Goal: Task Accomplishment & Management: Use online tool/utility

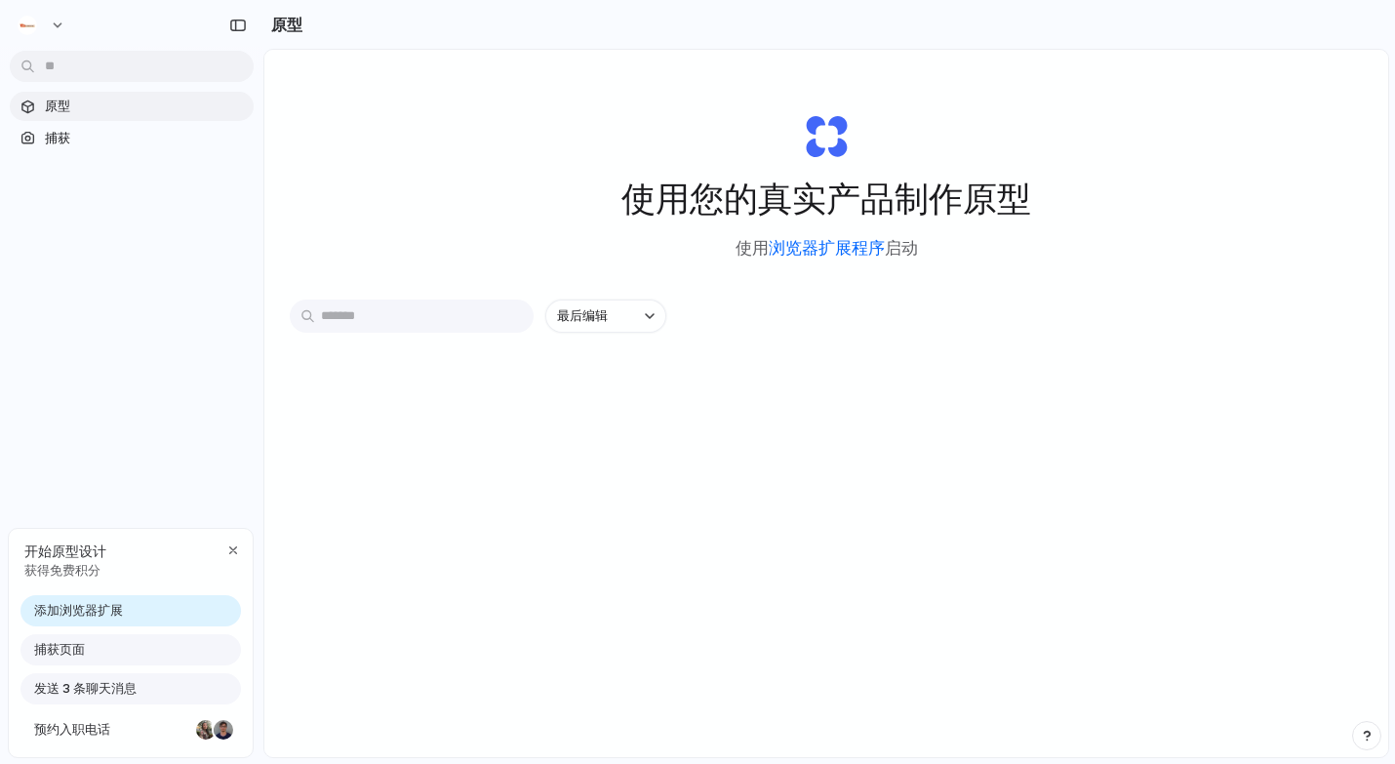
click at [810, 254] on font "浏览器扩展程序" at bounding box center [827, 248] width 116 height 20
click at [422, 310] on input "text" at bounding box center [412, 315] width 244 height 33
click at [577, 314] on font "最后编辑" at bounding box center [582, 315] width 51 height 16
click at [415, 326] on div "Last edited Last created Alphabetical" at bounding box center [697, 382] width 1395 height 764
click at [416, 322] on input "text" at bounding box center [412, 315] width 244 height 33
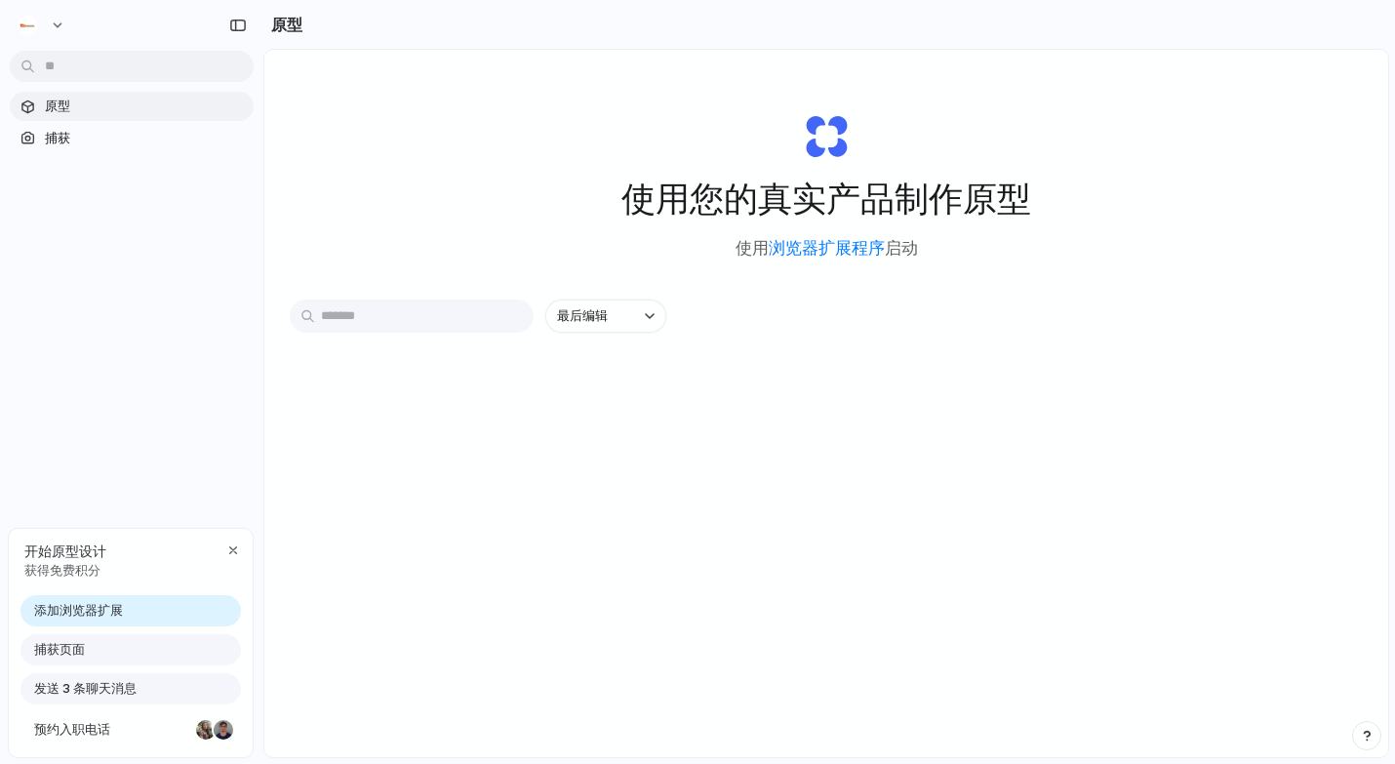
click at [418, 328] on input "text" at bounding box center [412, 315] width 244 height 33
type input "*"
click at [516, 312] on div "*" at bounding box center [412, 315] width 244 height 33
click at [509, 319] on div "button" at bounding box center [512, 316] width 16 height 16
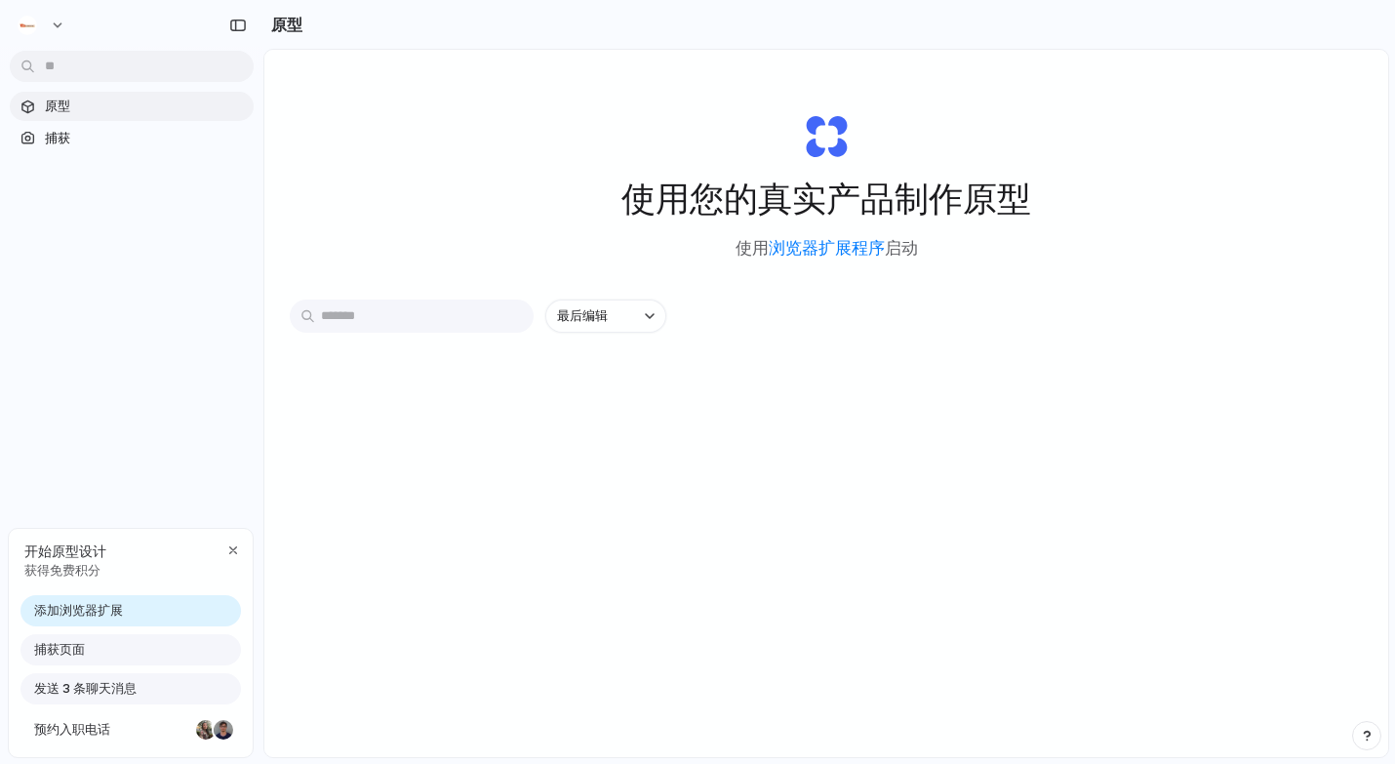
click at [149, 646] on div "捕获页面" at bounding box center [130, 649] width 220 height 31
click at [131, 653] on div "捕获页面" at bounding box center [130, 649] width 220 height 31
click at [71, 641] on span "捕获页面" at bounding box center [59, 650] width 51 height 20
click at [106, 564] on div "开始原型设计 获得免费积分" at bounding box center [131, 560] width 244 height 63
click at [97, 604] on font "添加浏览器扩展" at bounding box center [78, 610] width 89 height 16
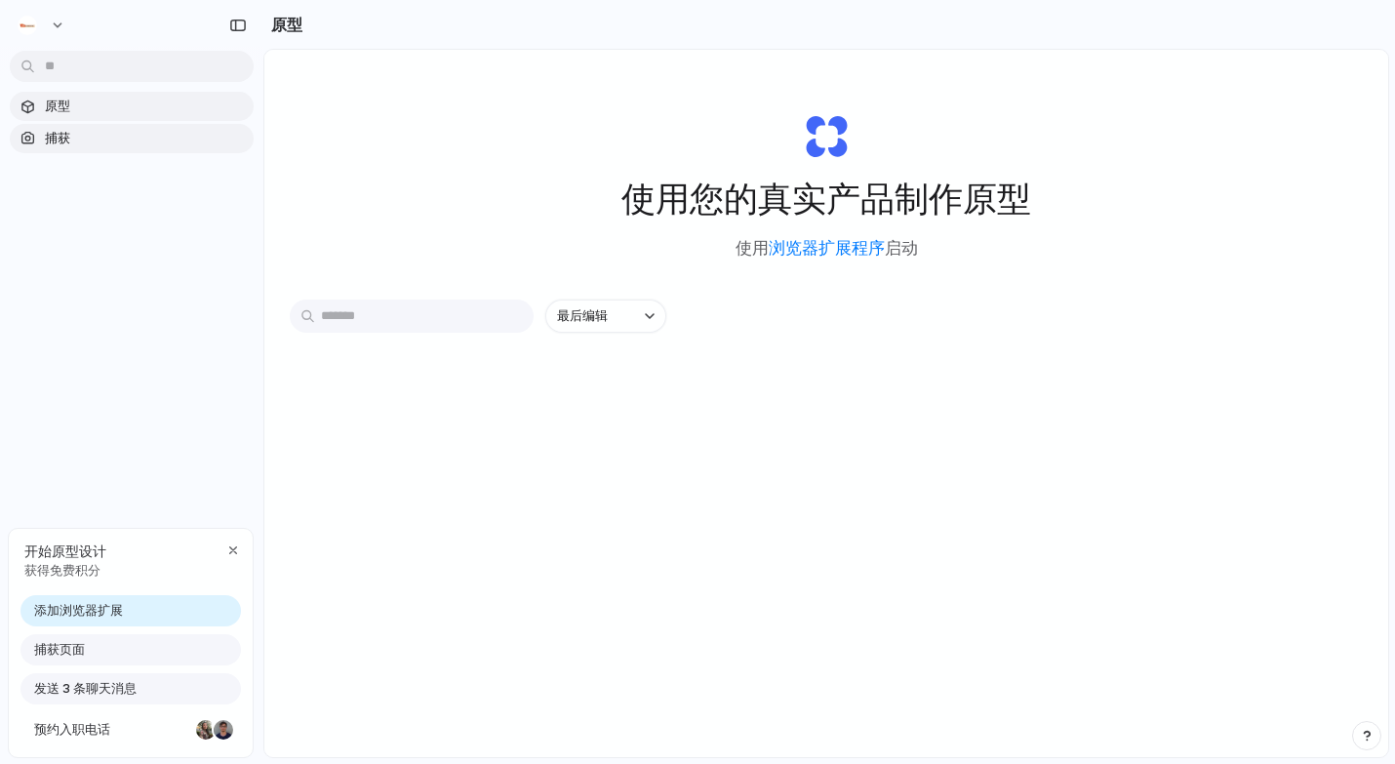
click at [200, 146] on span "捕获" at bounding box center [145, 139] width 201 height 20
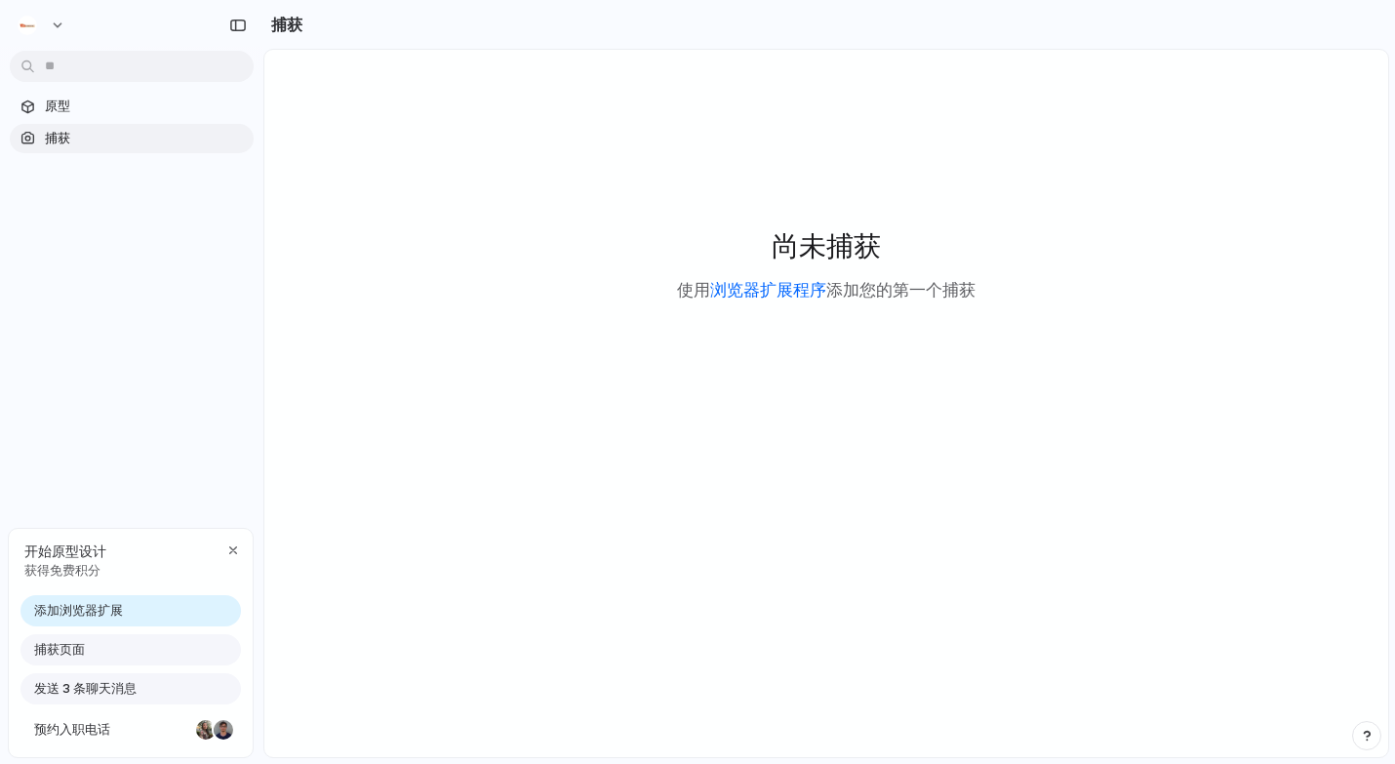
click at [780, 293] on font "浏览器扩展程序" at bounding box center [768, 290] width 116 height 20
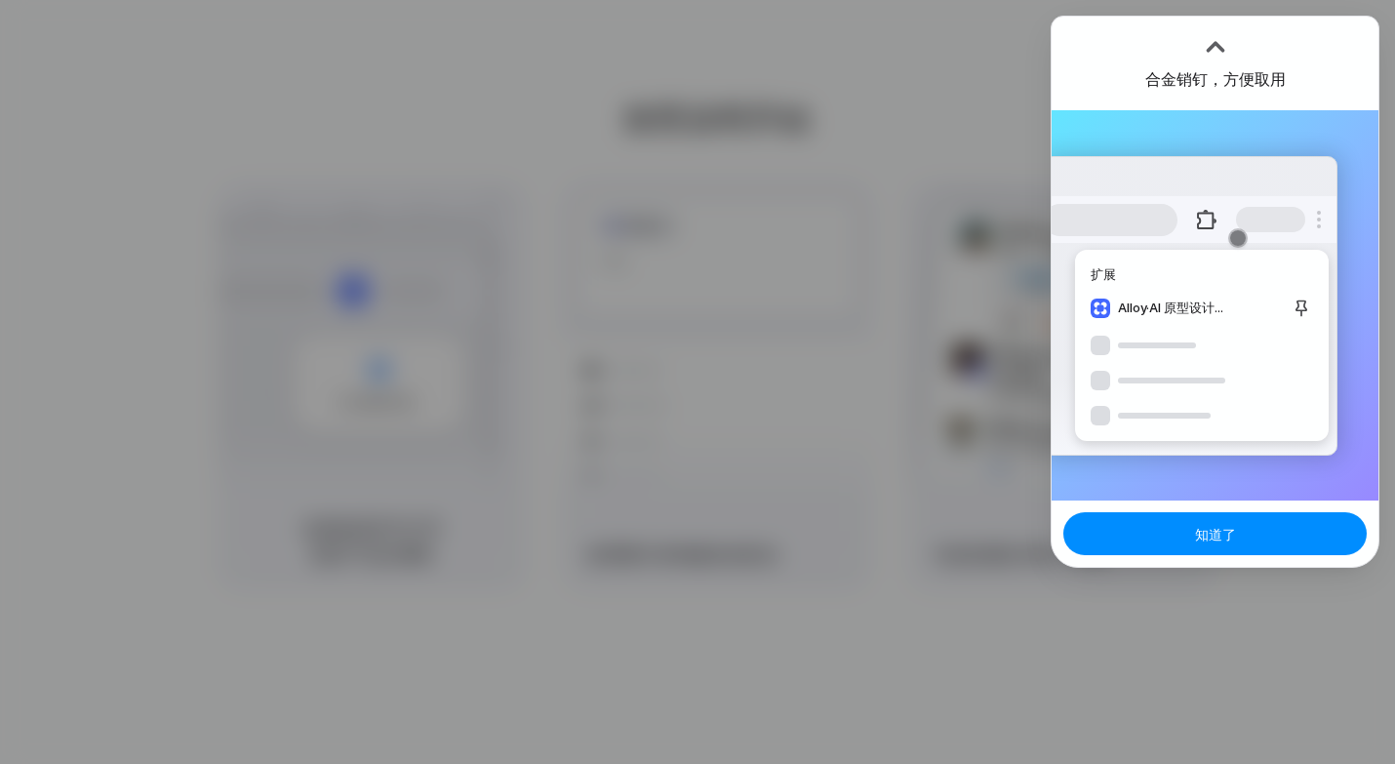
click at [900, 283] on div at bounding box center [697, 382] width 1395 height 764
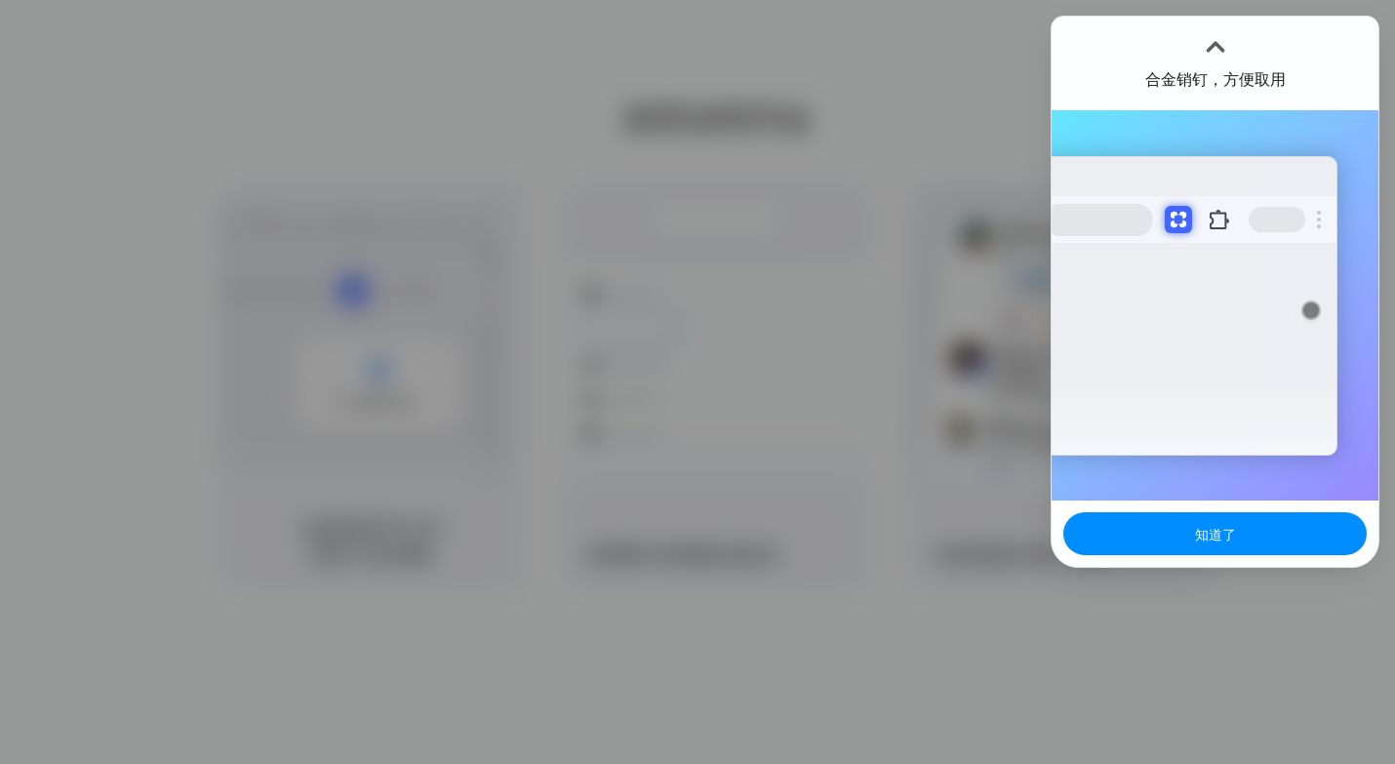
click at [900, 283] on div at bounding box center [697, 382] width 1395 height 764
click at [1208, 529] on font "知道了" at bounding box center [1215, 534] width 41 height 17
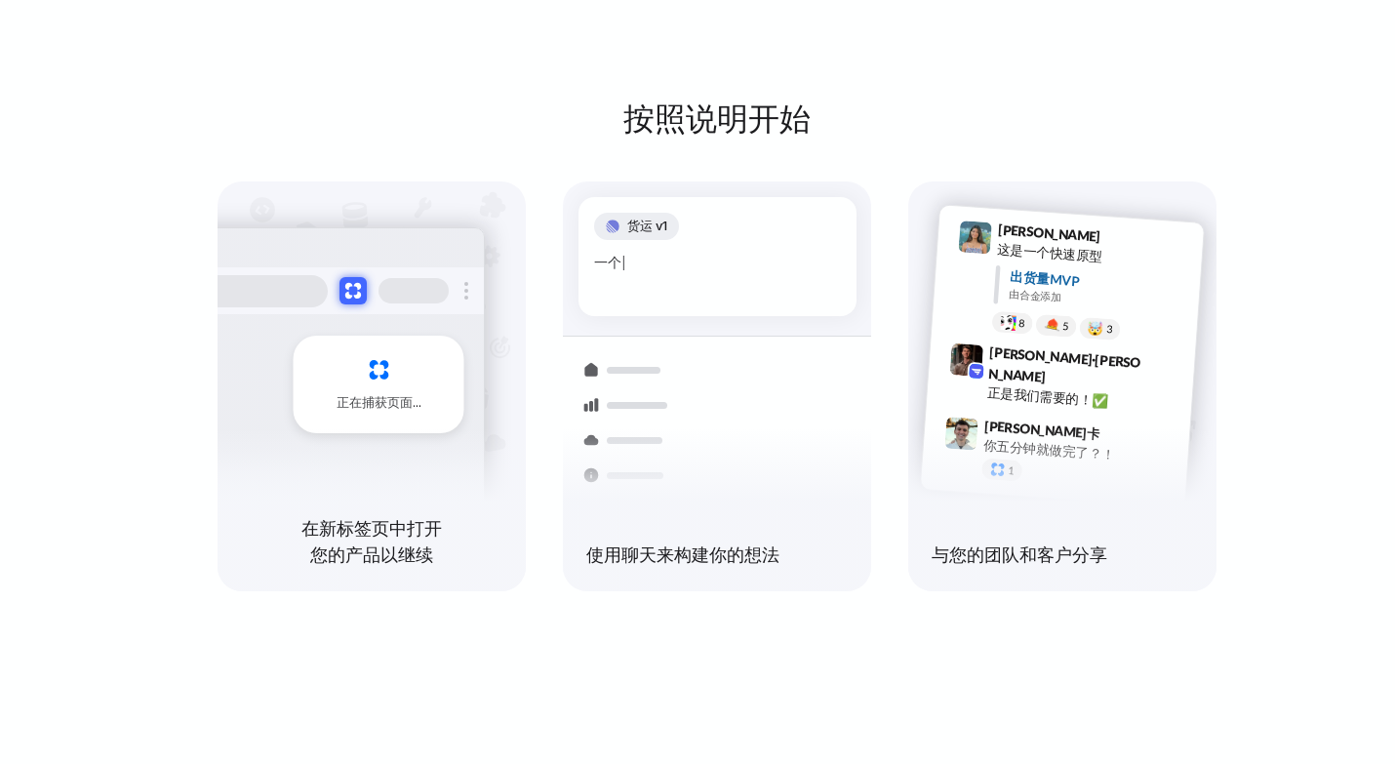
click at [407, 335] on div "正在捕获页面" at bounding box center [337, 376] width 295 height 299
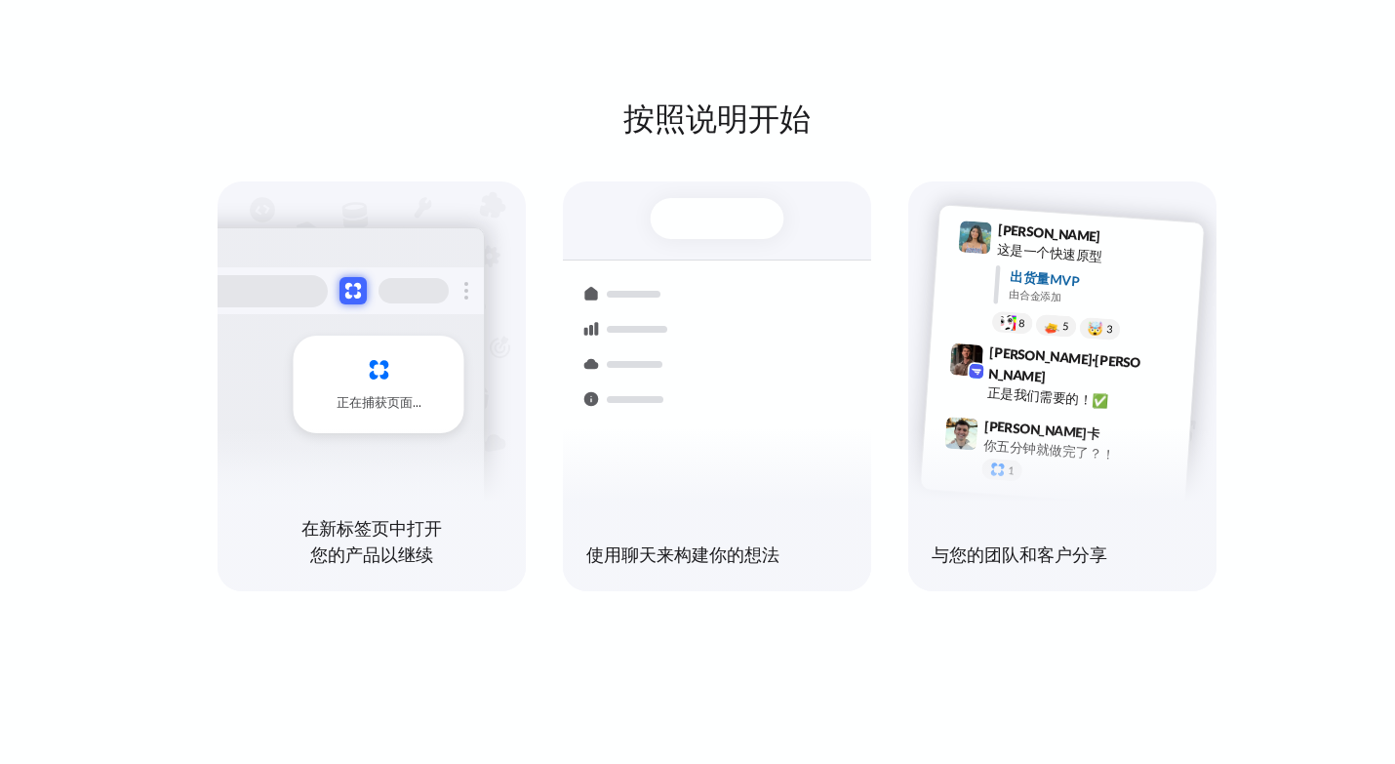
click at [368, 383] on div "正在捕获页面" at bounding box center [379, 385] width 171 height 98
click at [730, 223] on div at bounding box center [718, 218] width 134 height 41
click at [737, 112] on font "按照说明开始" at bounding box center [716, 118] width 187 height 38
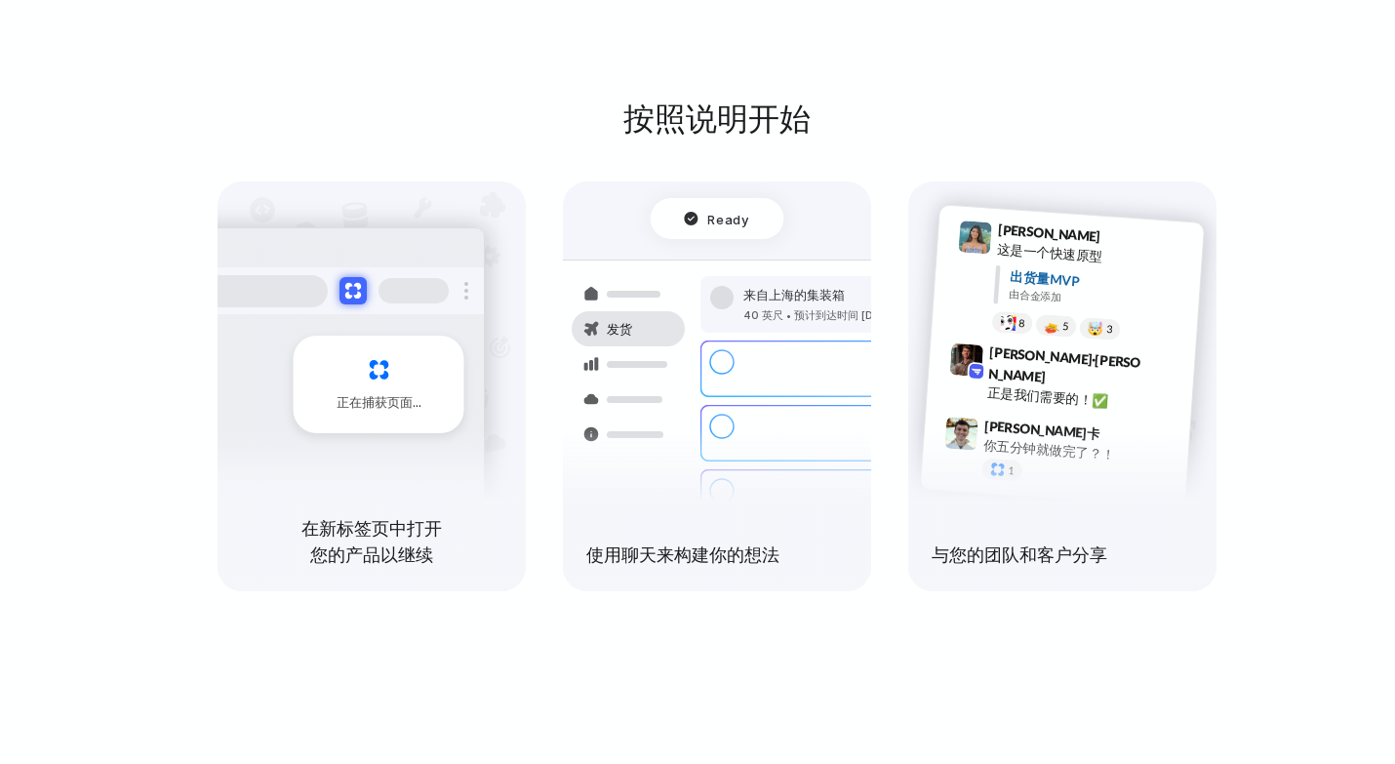
click at [952, 373] on div at bounding box center [967, 360] width 34 height 34
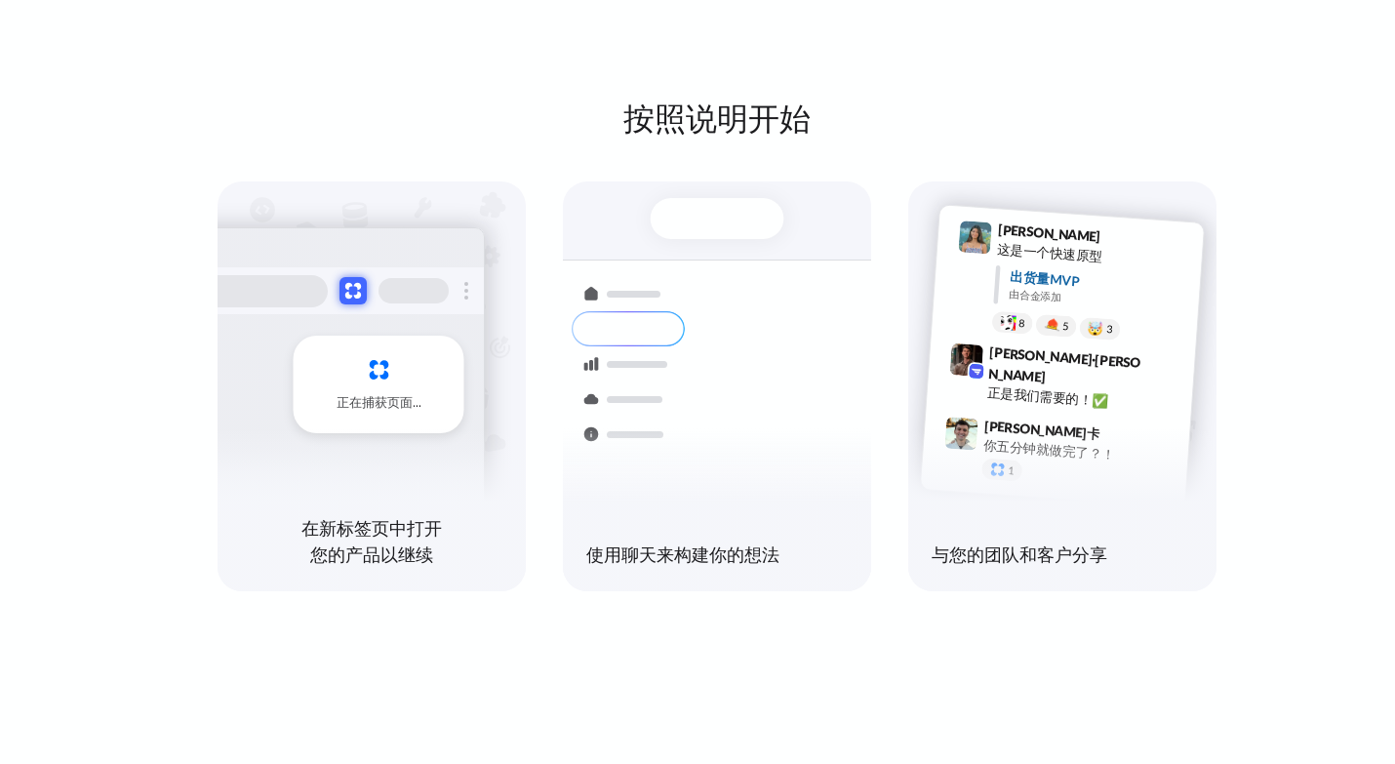
click at [368, 287] on div at bounding box center [337, 290] width 293 height 47
click at [370, 289] on div at bounding box center [337, 290] width 293 height 47
click at [652, 132] on font "按照说明开始" at bounding box center [716, 118] width 187 height 38
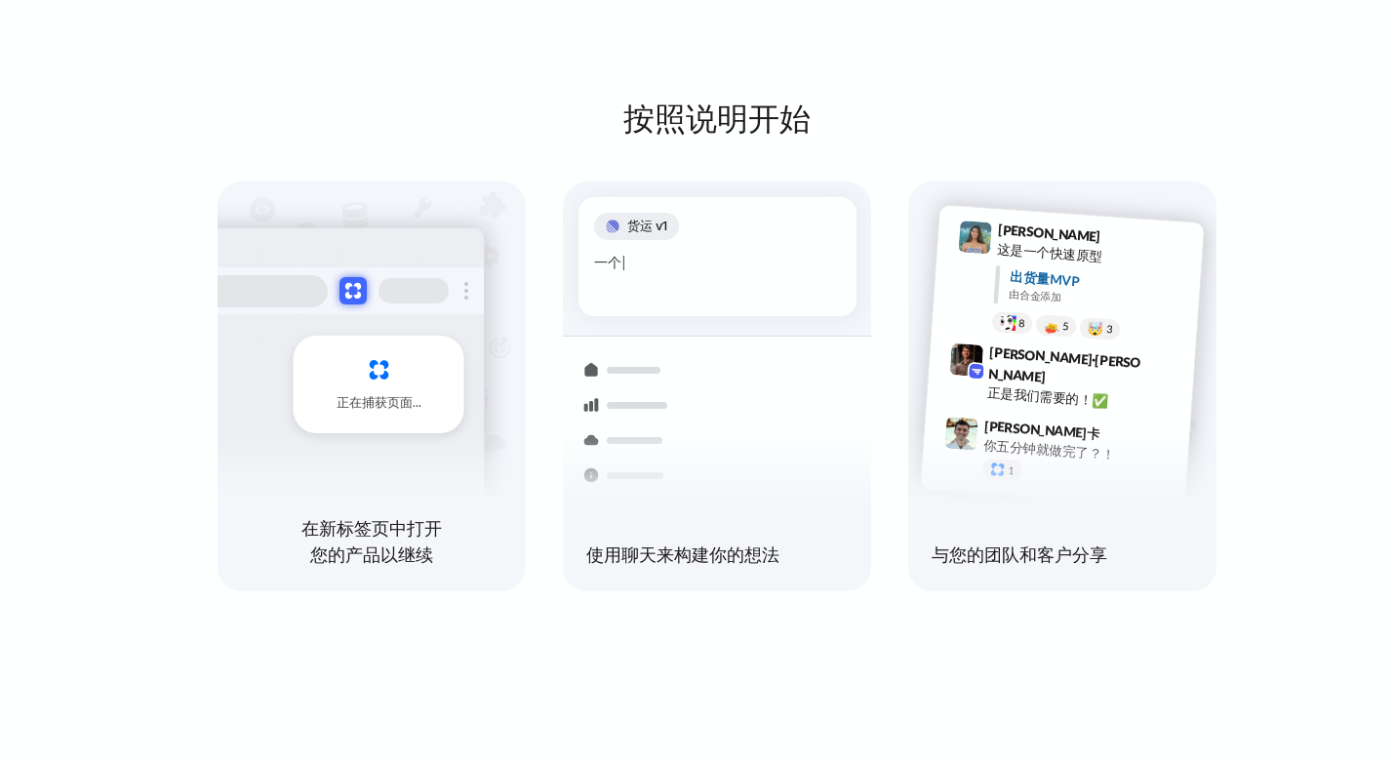
click at [757, 102] on font "按照说明开始" at bounding box center [716, 118] width 187 height 38
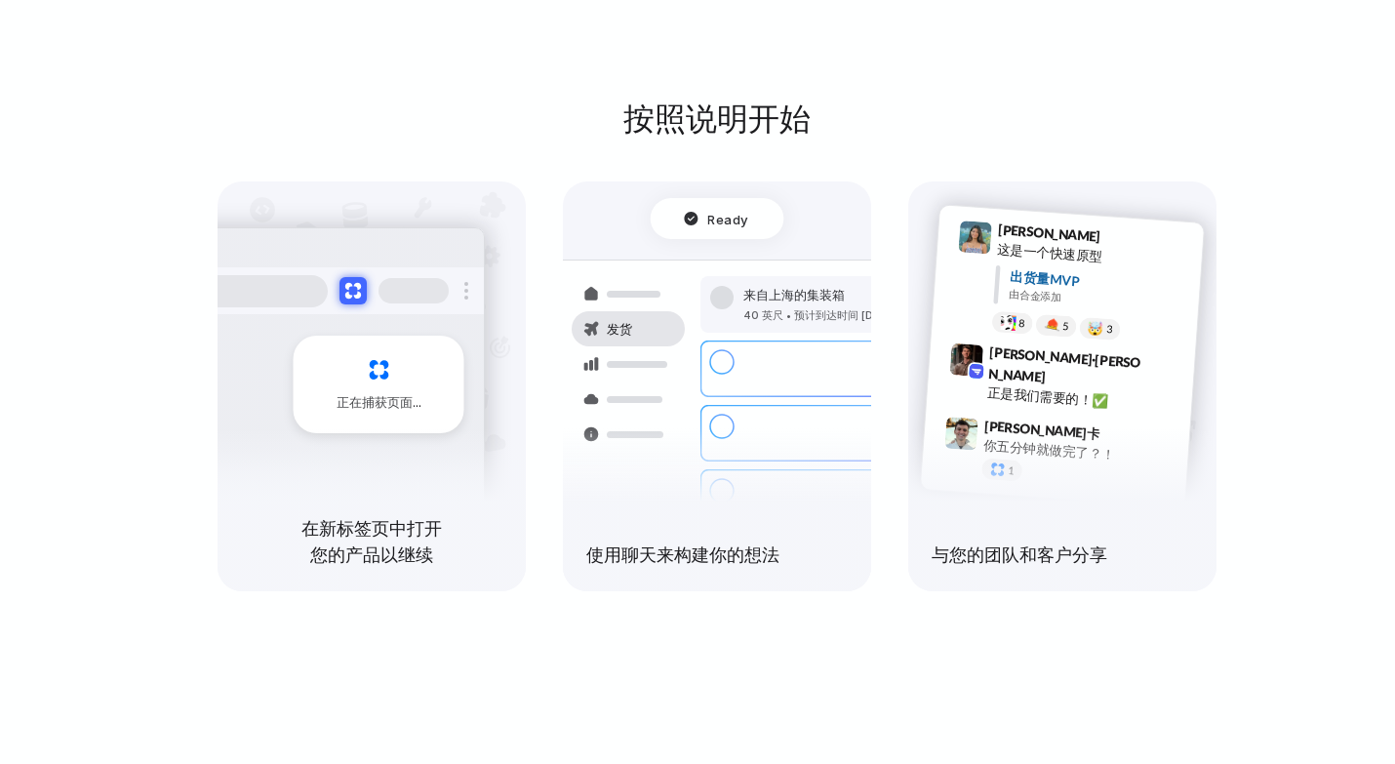
drag, startPoint x: 251, startPoint y: 362, endPoint x: 310, endPoint y: 367, distance: 59.7
click at [249, 361] on div "正在捕获页面" at bounding box center [337, 376] width 295 height 299
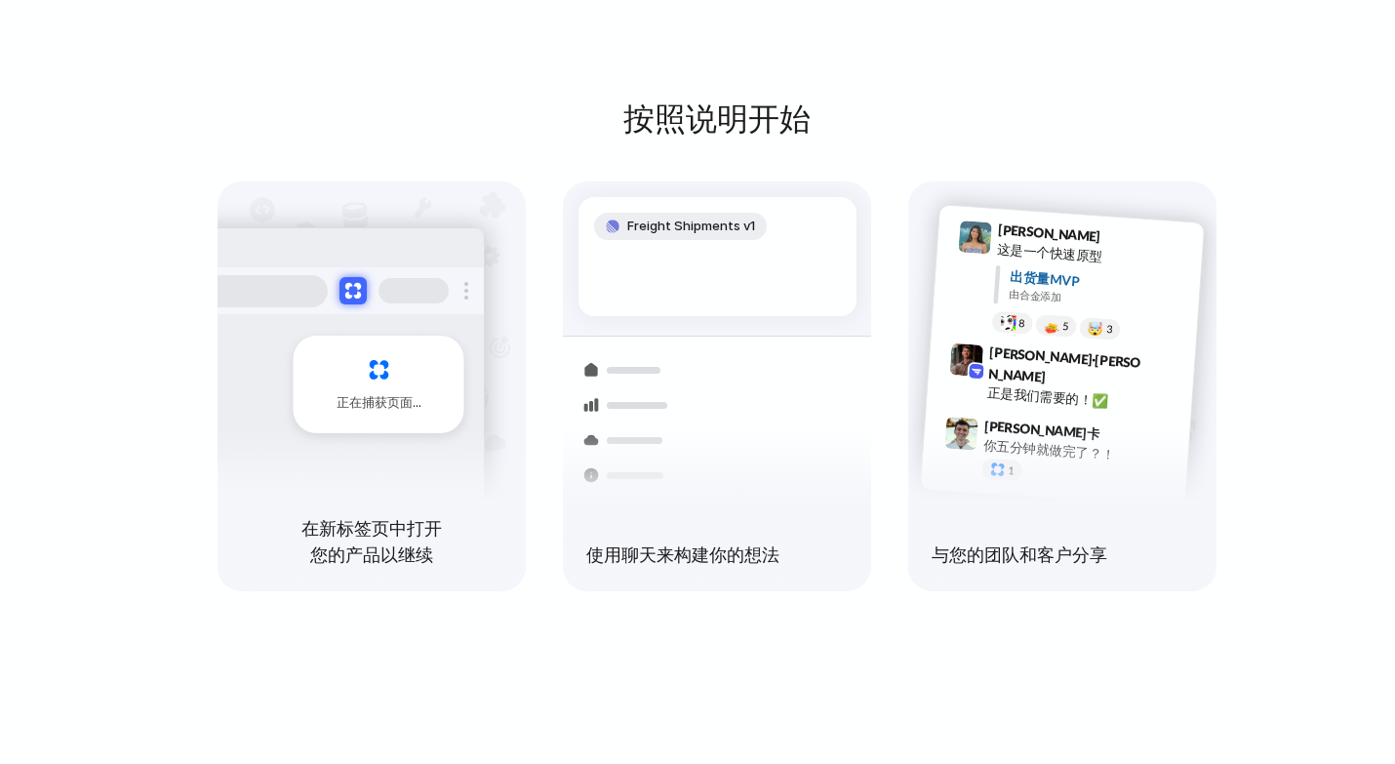
click at [865, 354] on div "来自上海的集装箱 40 英尺 • 预计到达时间 12 月 28 日 • 运输中 快递到纽约 优先 • 2 天 • 发货 批量订单处理 8 个托盘 • 仓库 B…" at bounding box center [788, 473] width 207 height 273
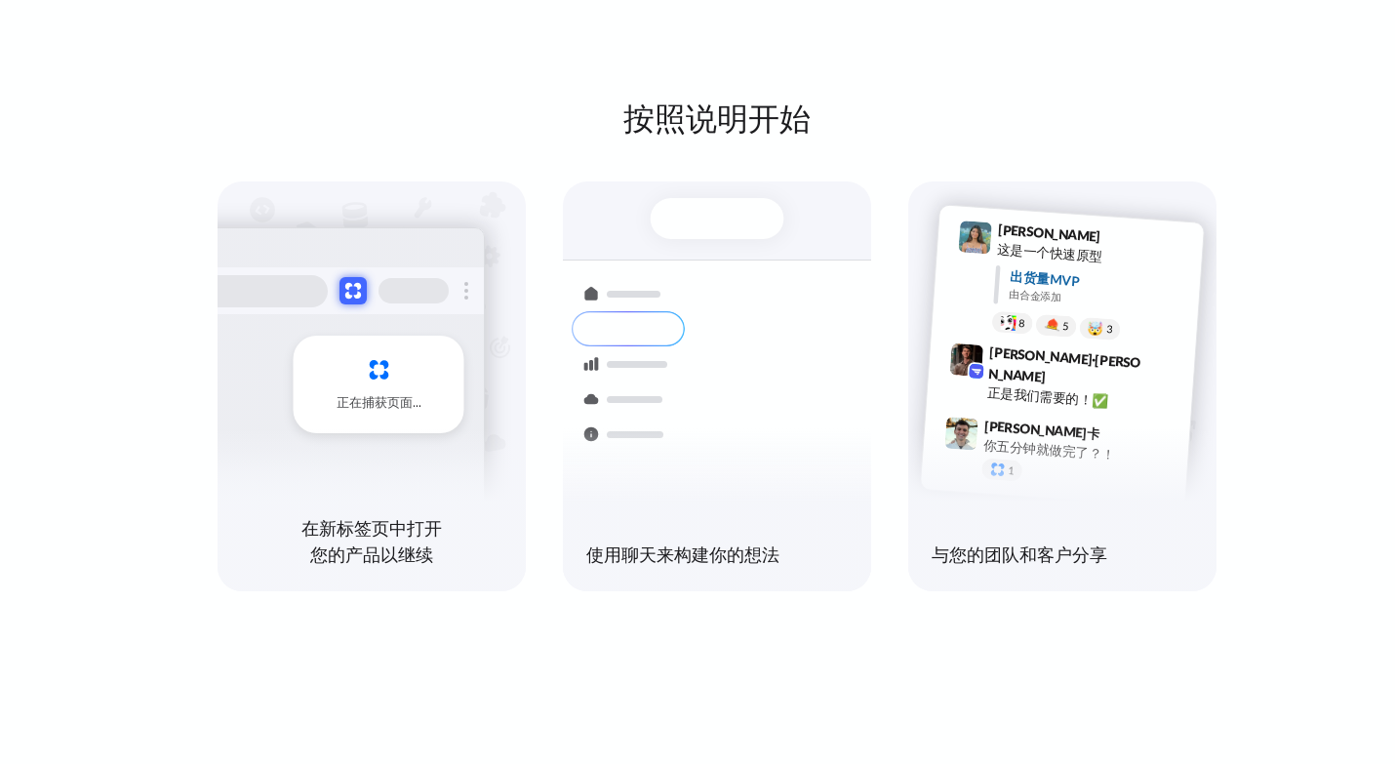
click at [697, 382] on div at bounding box center [697, 382] width 0 height 0
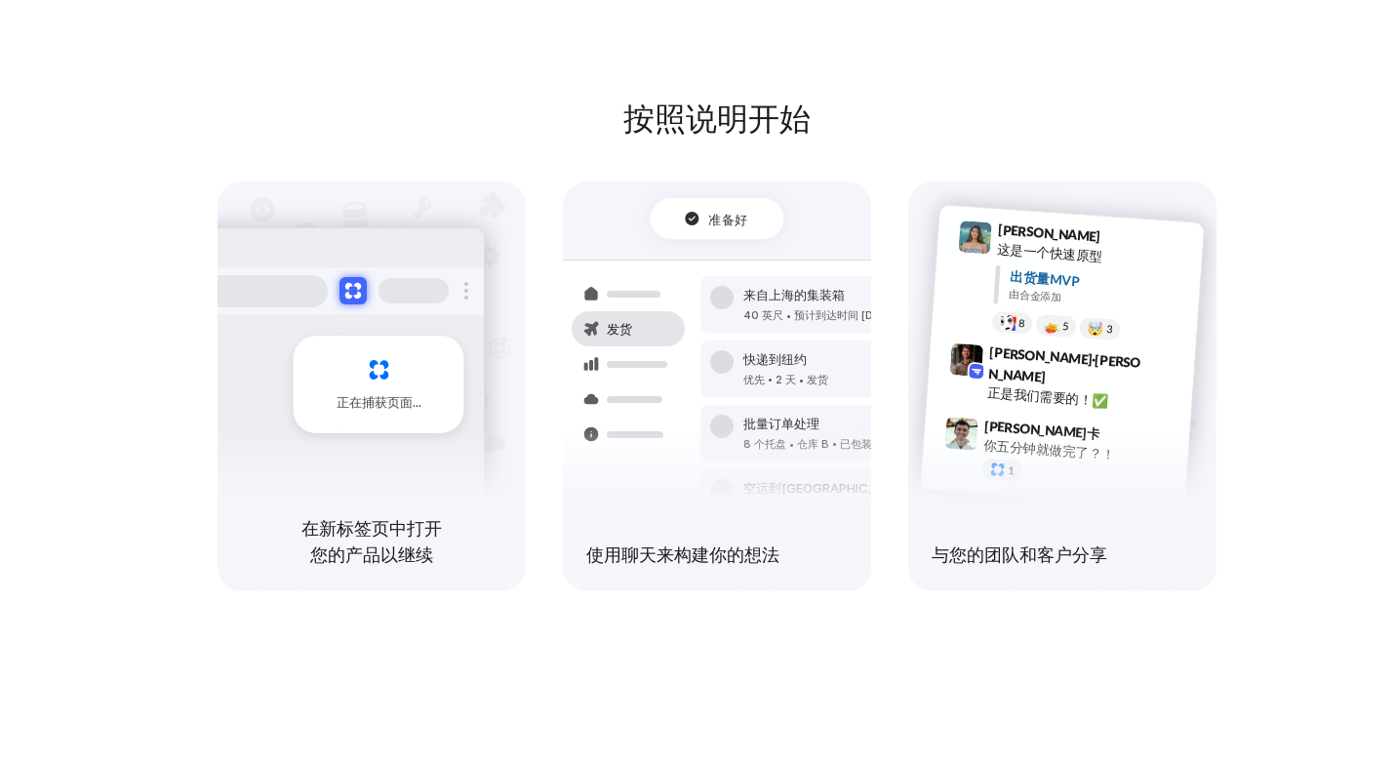
click at [697, 382] on div at bounding box center [697, 382] width 0 height 0
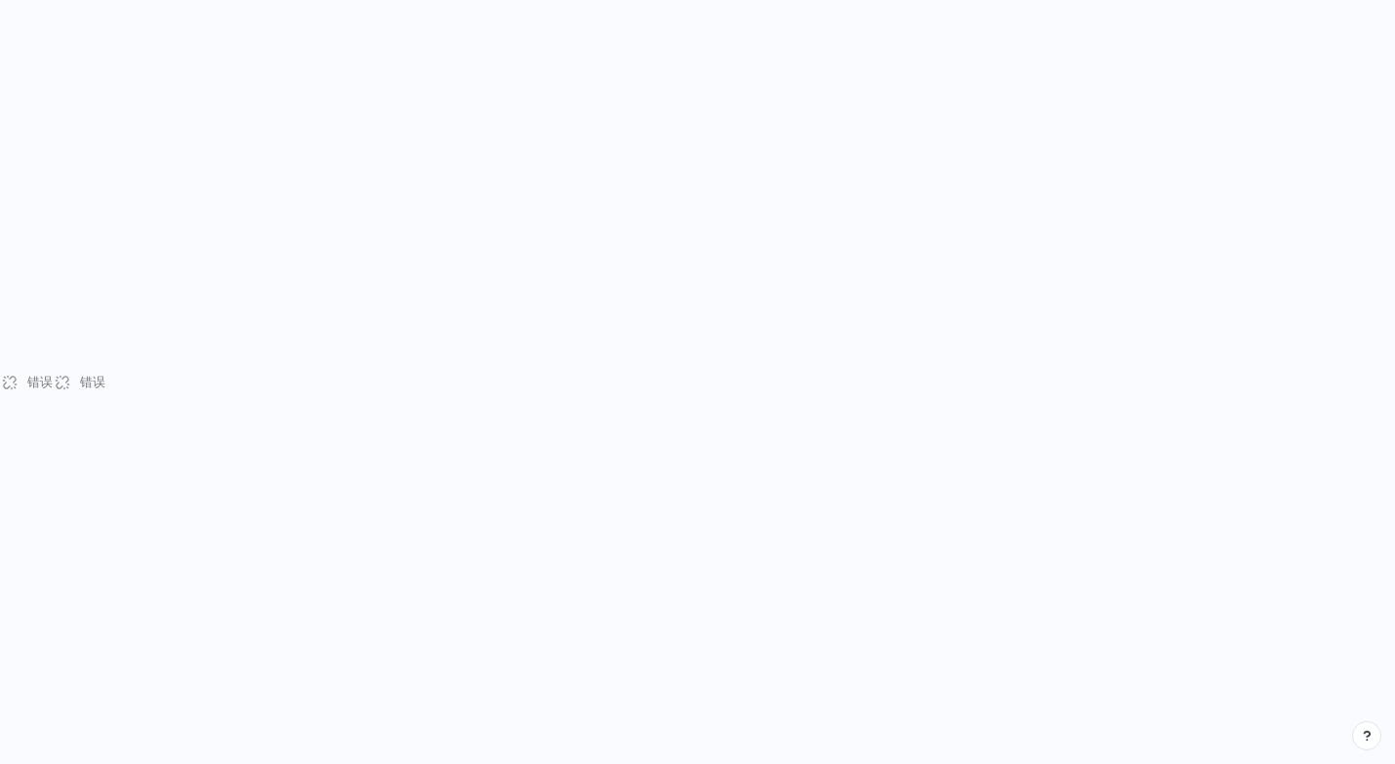
click at [81, 374] on font "错误" at bounding box center [92, 382] width 25 height 16
click at [86, 380] on font "错误" at bounding box center [92, 382] width 25 height 16
click at [640, 323] on div "错误 错误" at bounding box center [697, 382] width 1395 height 764
click at [609, 156] on div "错误 错误" at bounding box center [697, 382] width 1395 height 764
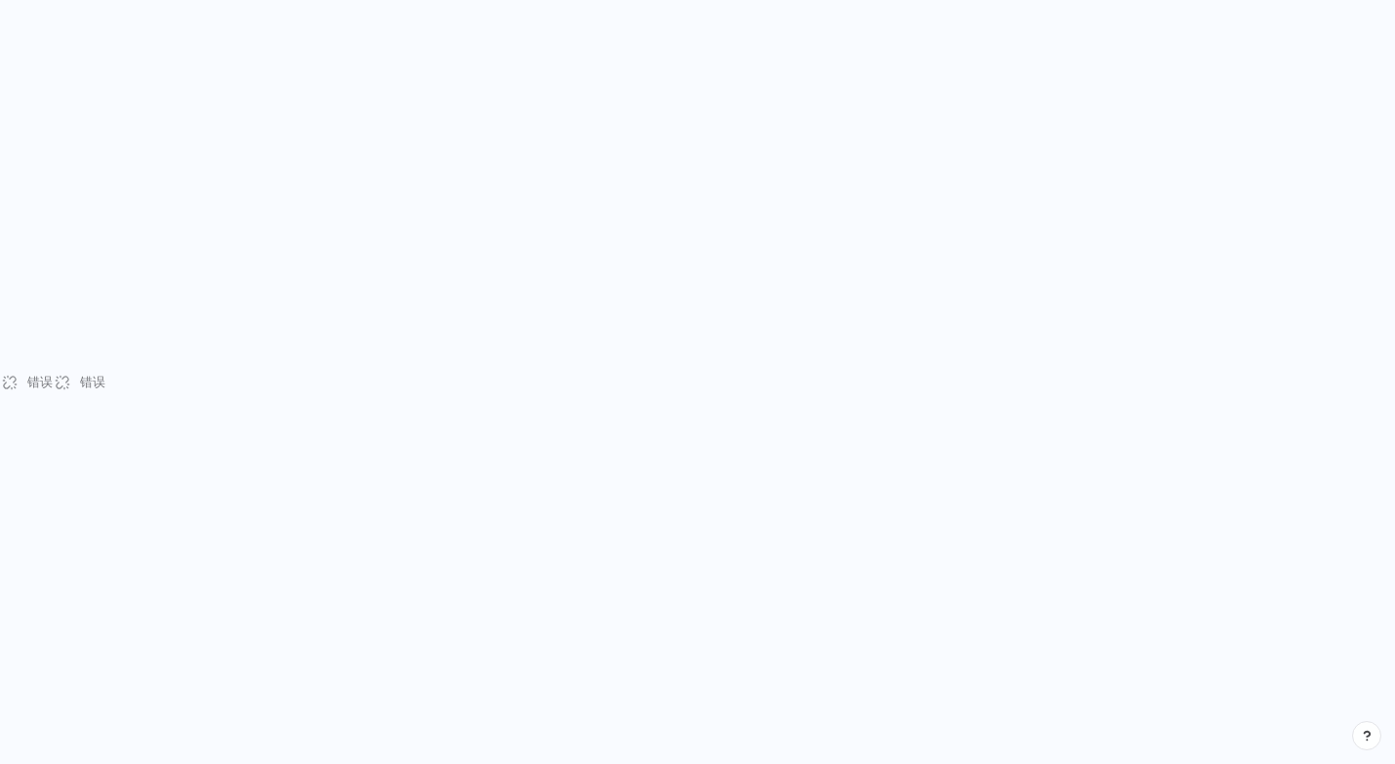
click at [565, 186] on div "错误 错误" at bounding box center [697, 382] width 1395 height 764
click at [12, 385] on div "错误" at bounding box center [26, 382] width 53 height 764
drag, startPoint x: 12, startPoint y: 385, endPoint x: 45, endPoint y: 192, distance: 195.9
click at [12, 385] on div "错误" at bounding box center [26, 382] width 53 height 764
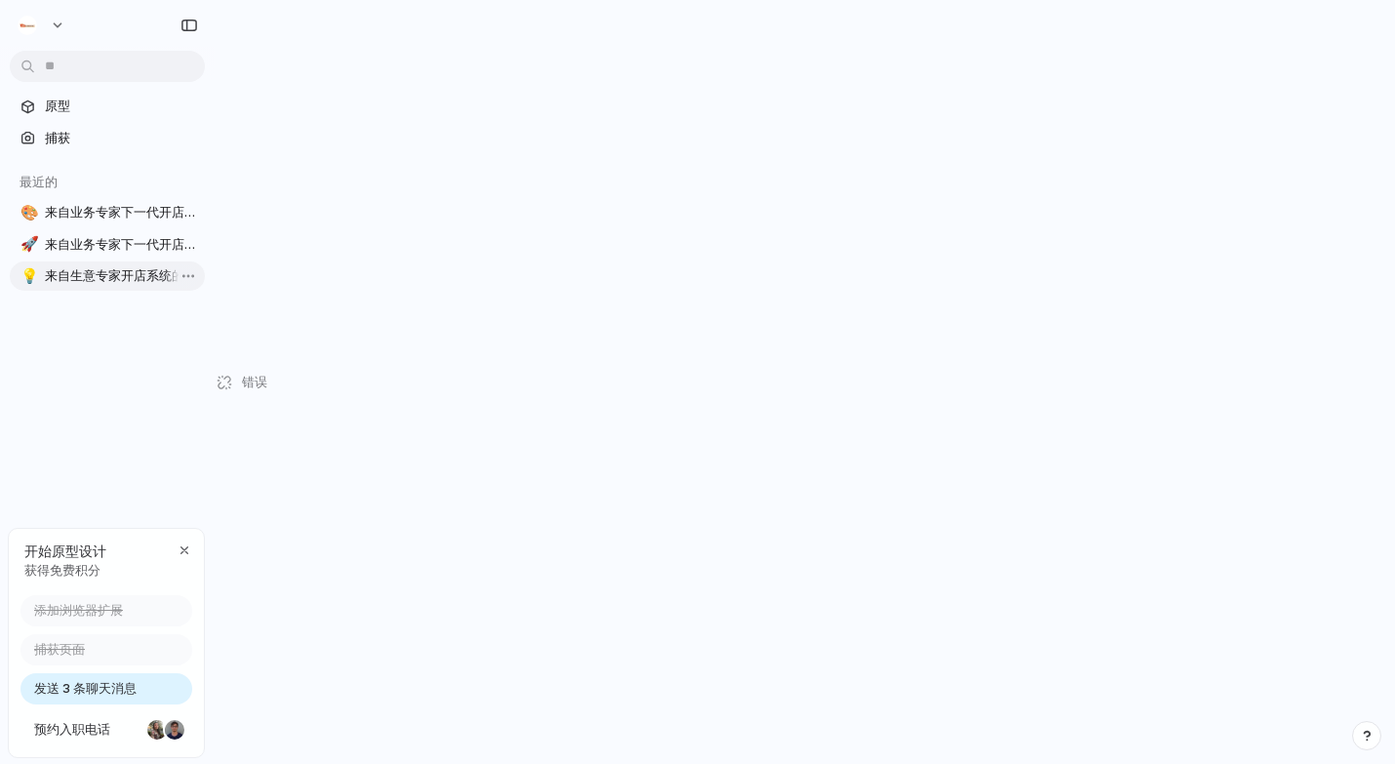
click at [59, 272] on font "来自生意专家开店系统的原型" at bounding box center [127, 275] width 165 height 16
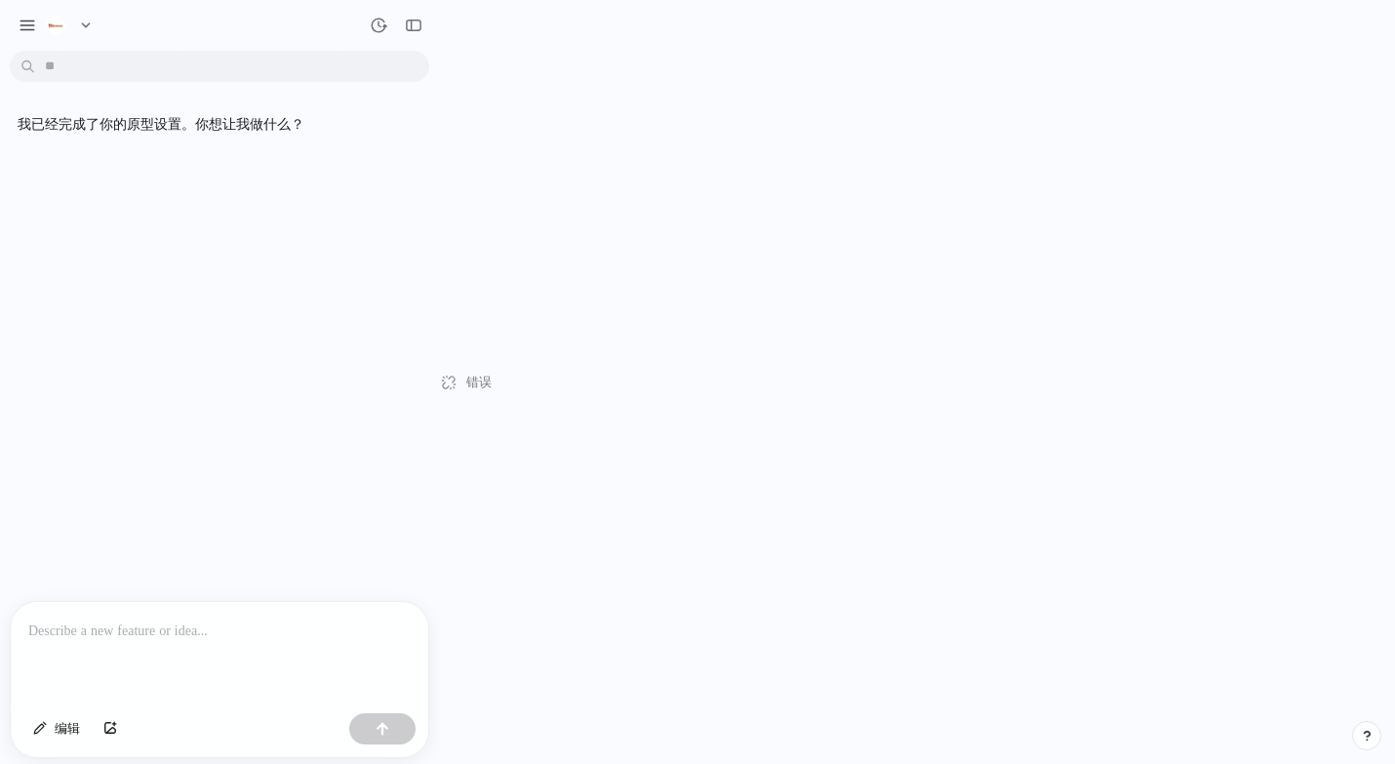
click at [82, 619] on p at bounding box center [219, 630] width 382 height 23
click at [392, 723] on button "button" at bounding box center [382, 728] width 66 height 31
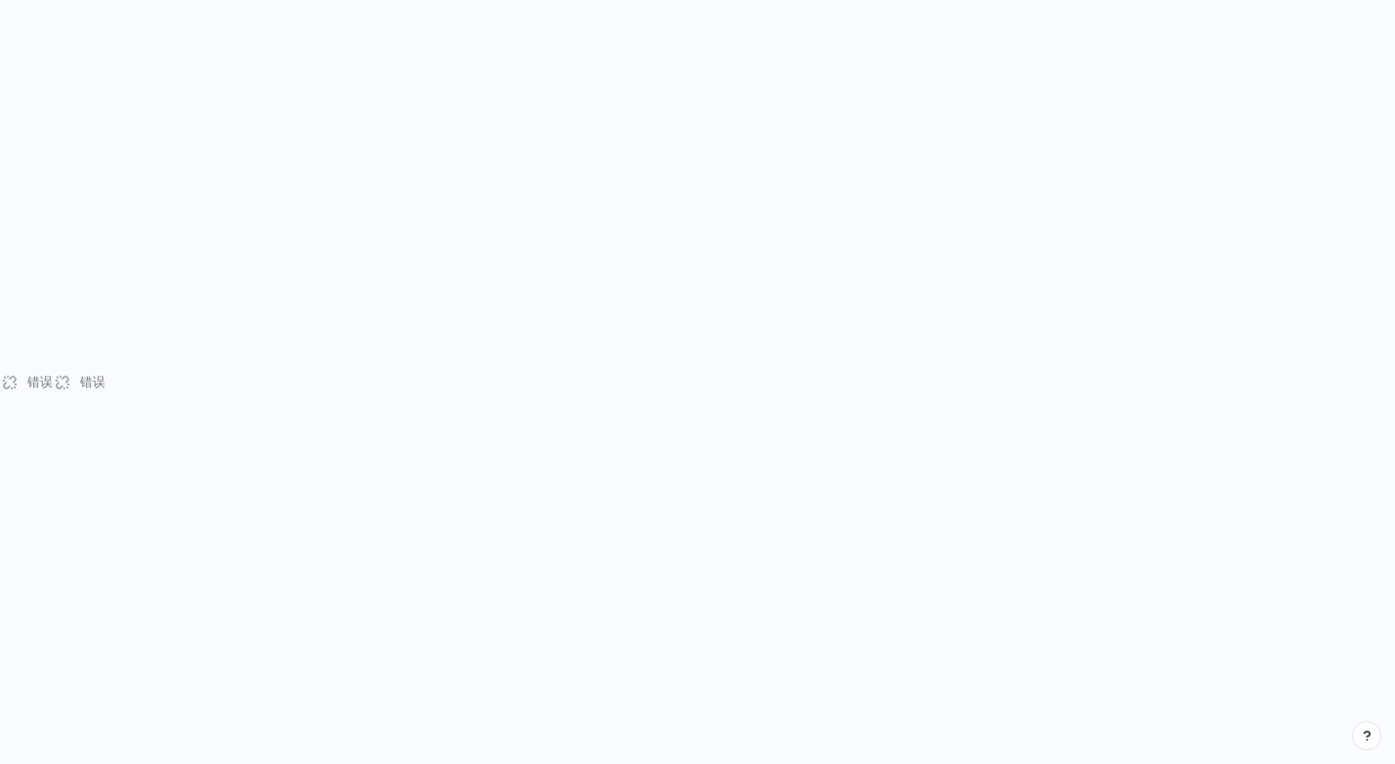
click at [2, 122] on div "错误" at bounding box center [26, 382] width 53 height 764
click at [24, 377] on div "错误" at bounding box center [26, 382] width 53 height 764
click at [725, 356] on div "错误 错误" at bounding box center [697, 382] width 1395 height 764
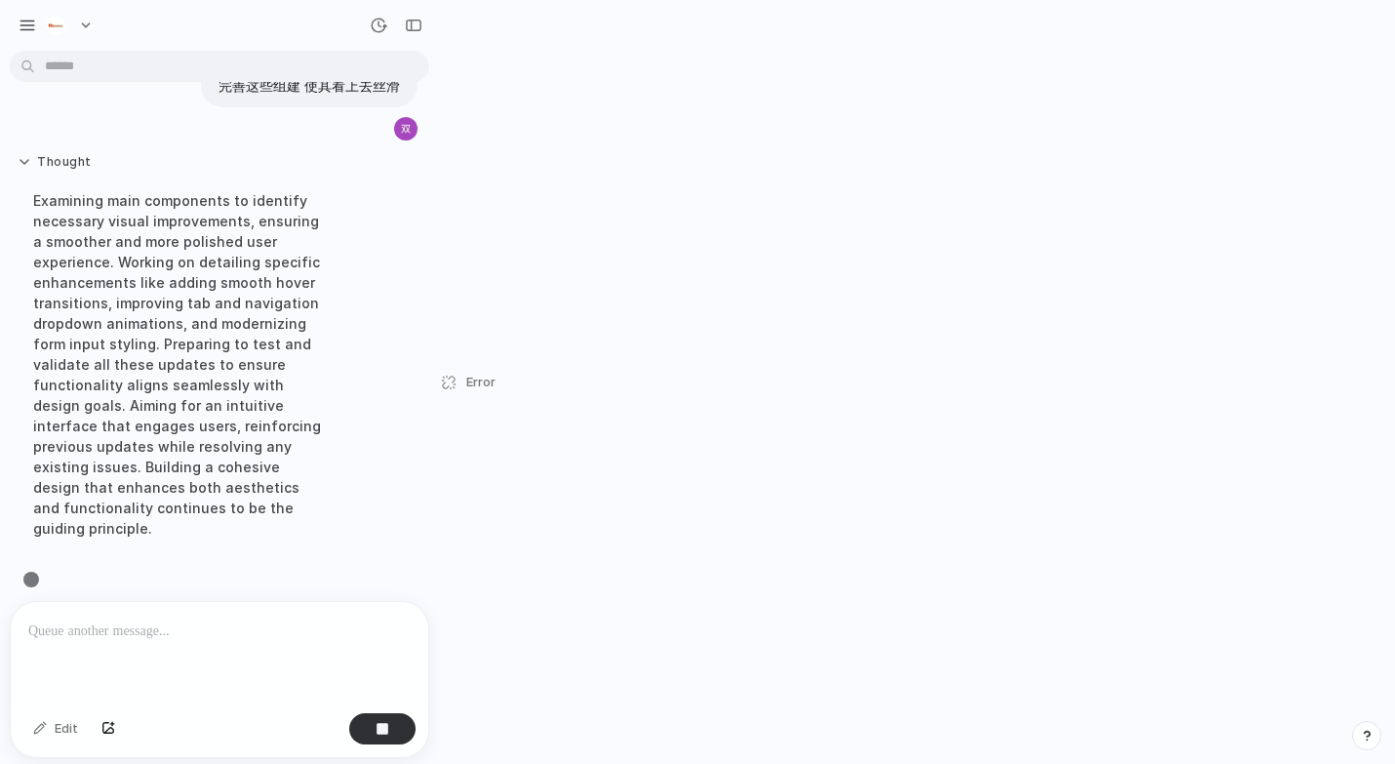
scroll to position [119, 0]
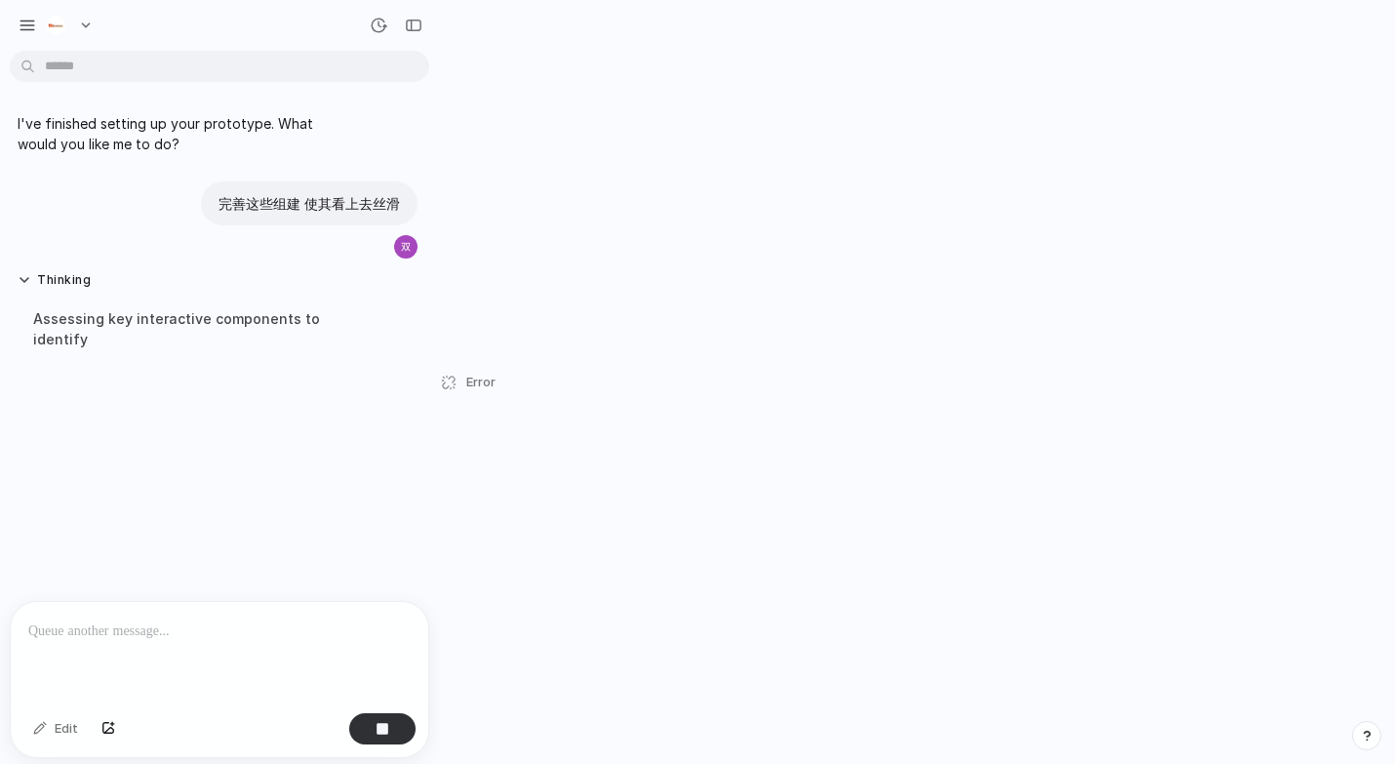
click at [474, 384] on span "Error" at bounding box center [480, 383] width 29 height 20
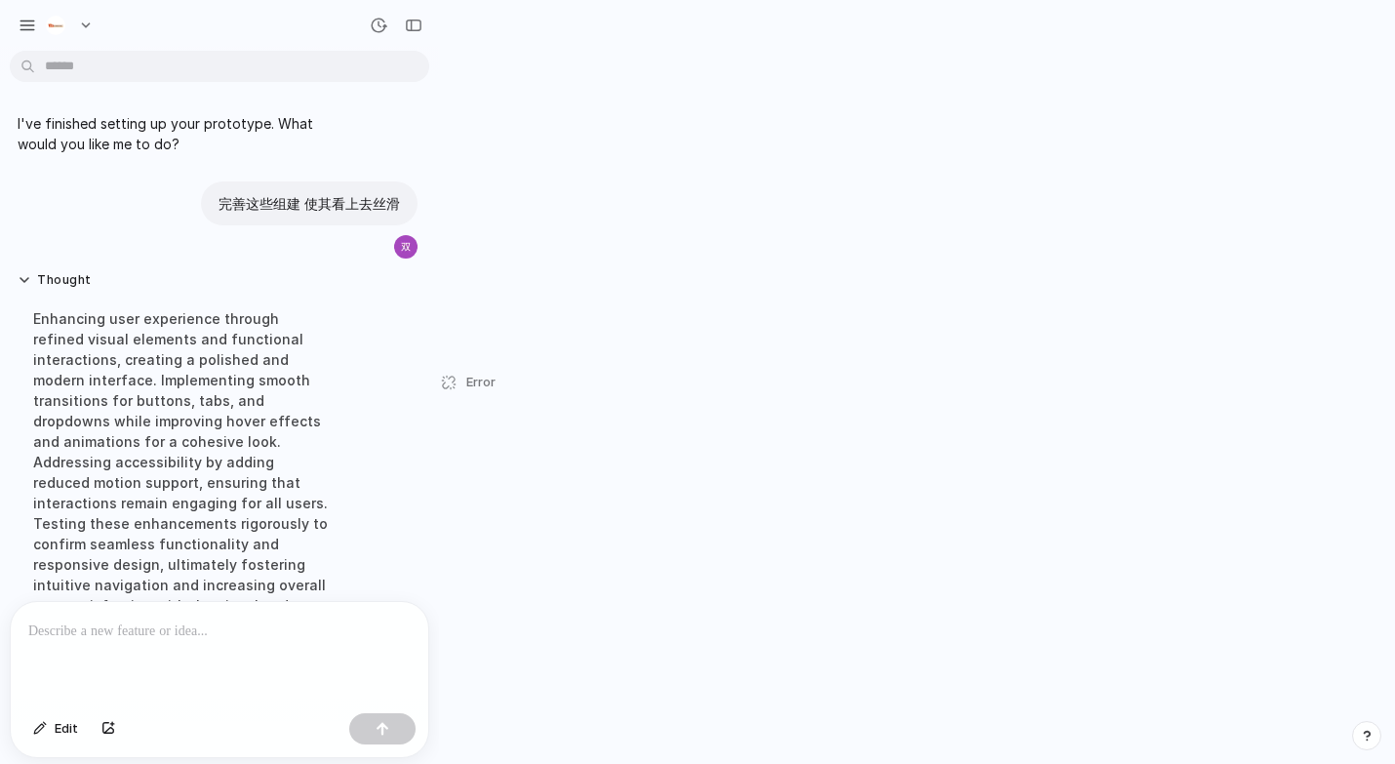
scroll to position [283, 0]
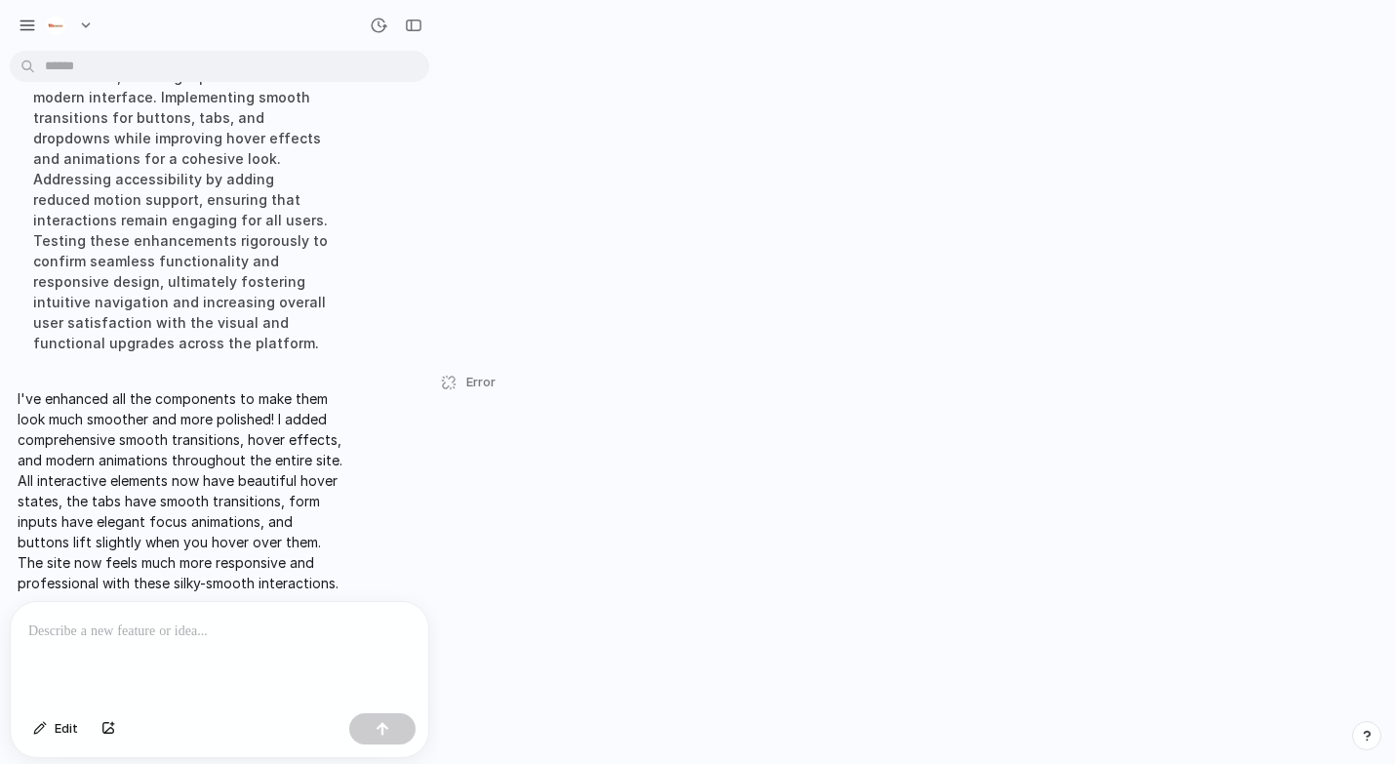
click at [465, 382] on div "Error" at bounding box center [467, 382] width 57 height 764
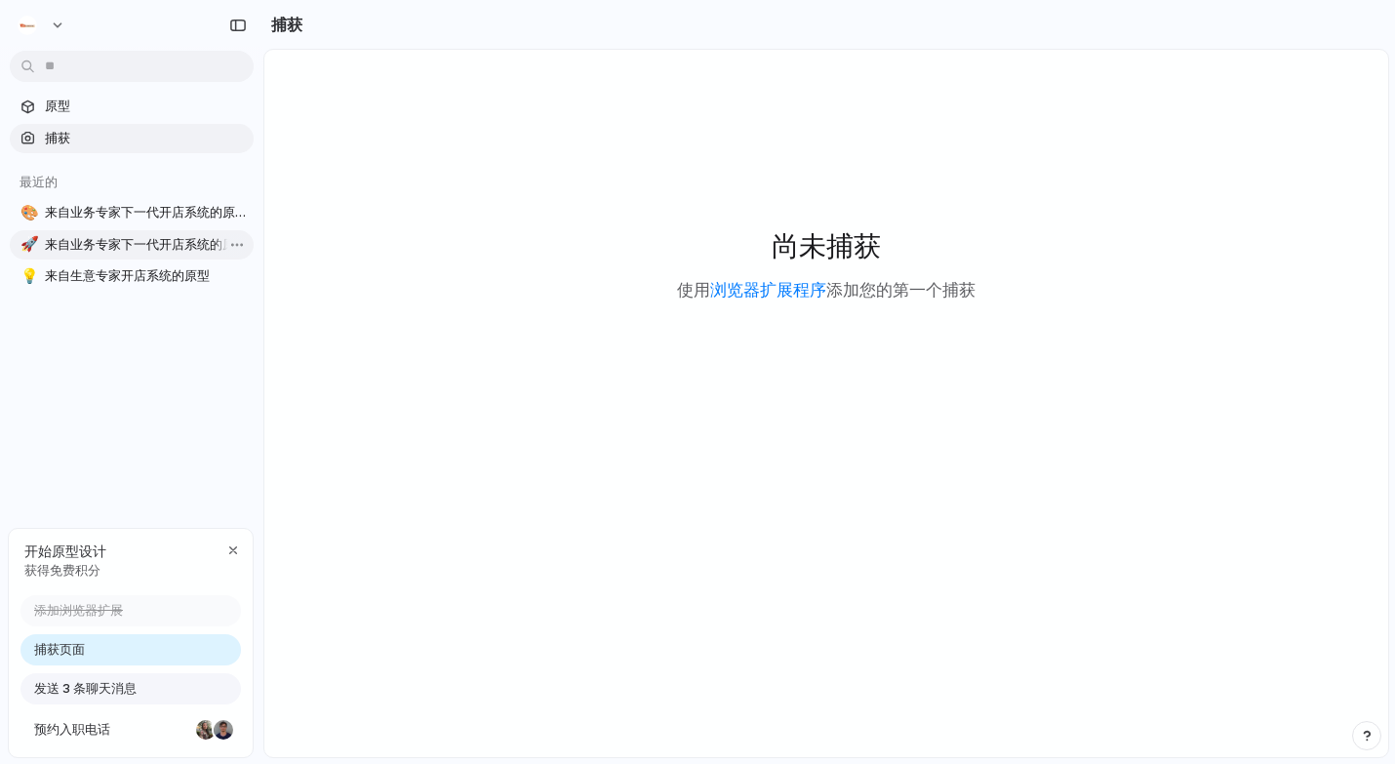
click at [142, 246] on font "来自业务专家下一代开店系统的原型" at bounding box center [146, 244] width 203 height 16
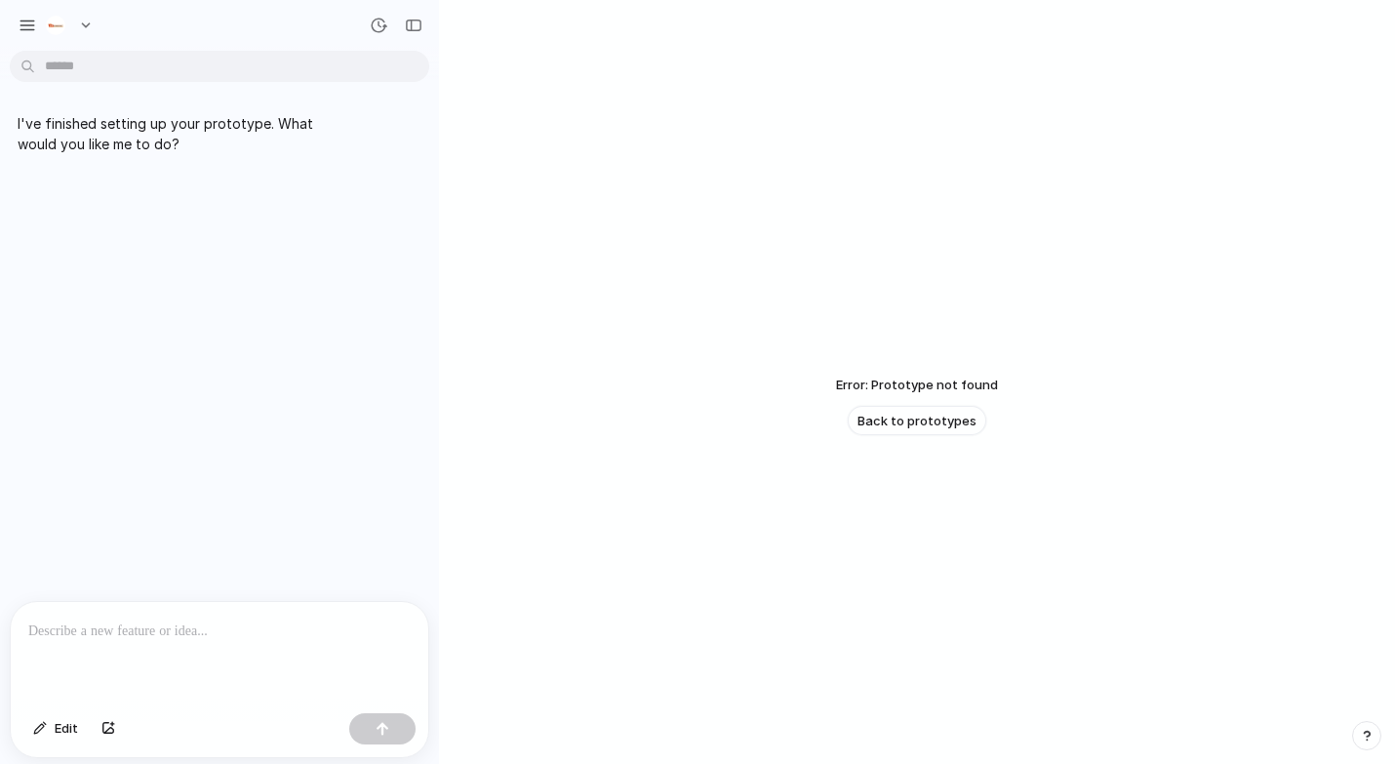
scroll to position [47, 0]
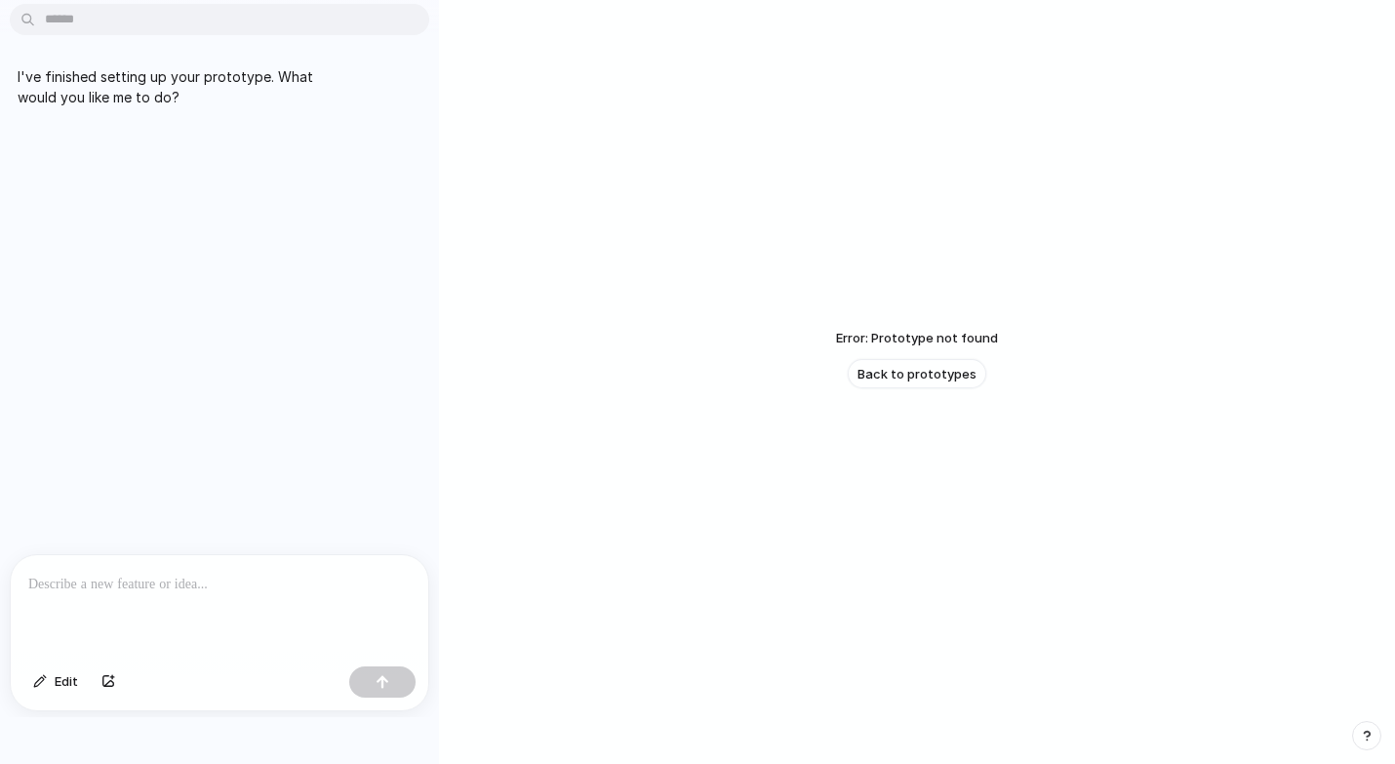
click at [142, 246] on div "I've finished setting up your prototype. What would you like me to do?" at bounding box center [213, 283] width 427 height 542
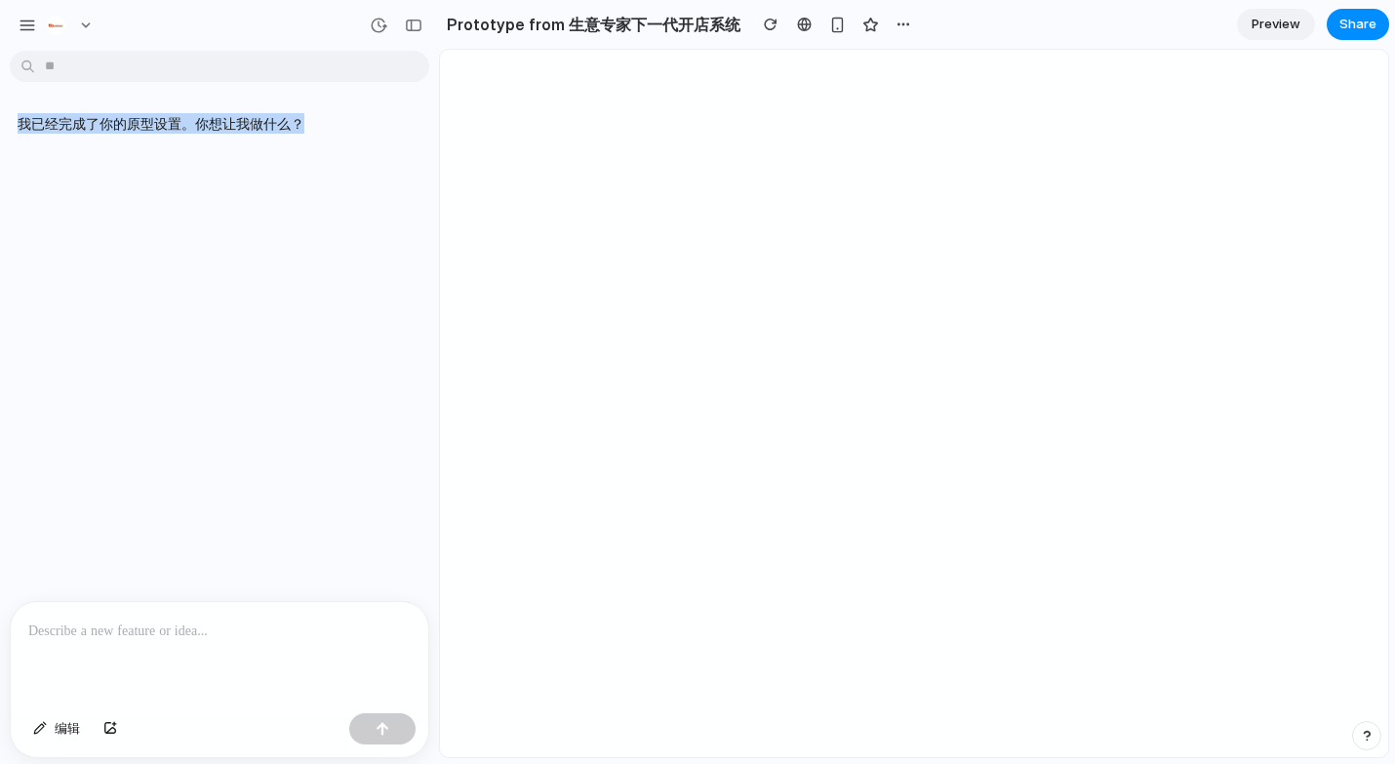
scroll to position [0, 0]
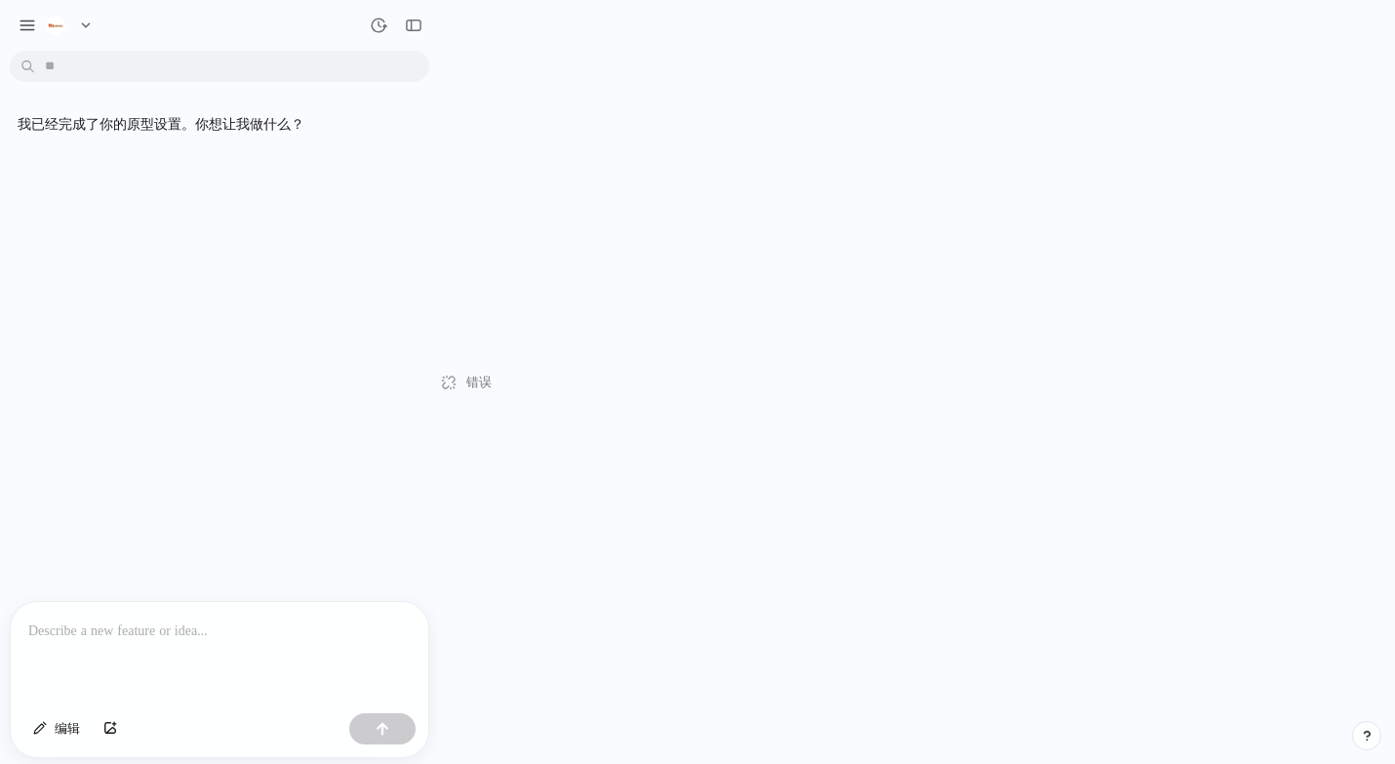
click at [193, 619] on p at bounding box center [219, 630] width 382 height 23
